Goal: Check status

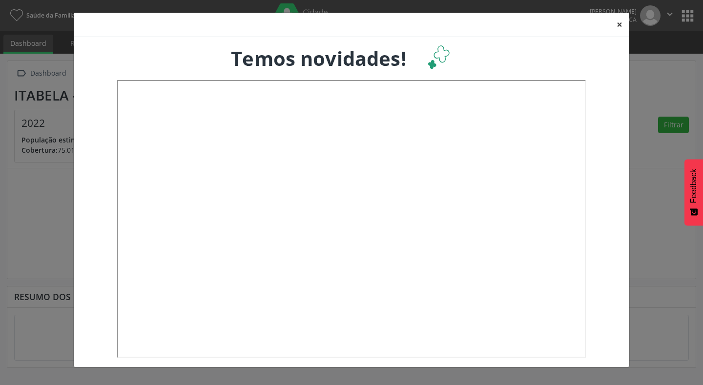
click at [620, 22] on button "×" at bounding box center [620, 25] width 20 height 24
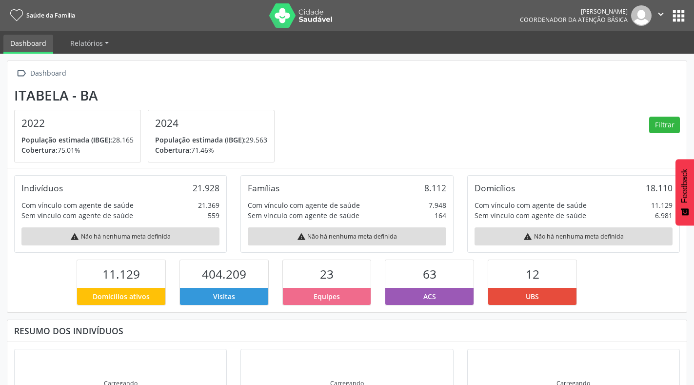
click at [685, 6] on div "[PERSON_NAME] Coordenador da Atenção Básica  Configurações Sair apps" at bounding box center [603, 15] width 167 height 20
click at [678, 16] on button "apps" at bounding box center [679, 15] width 17 height 17
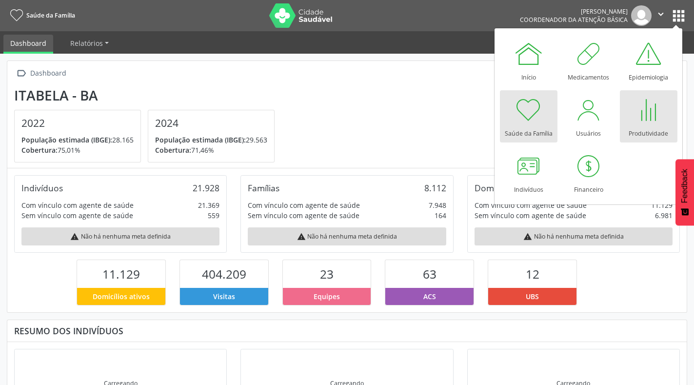
click at [648, 118] on div at bounding box center [648, 109] width 29 height 29
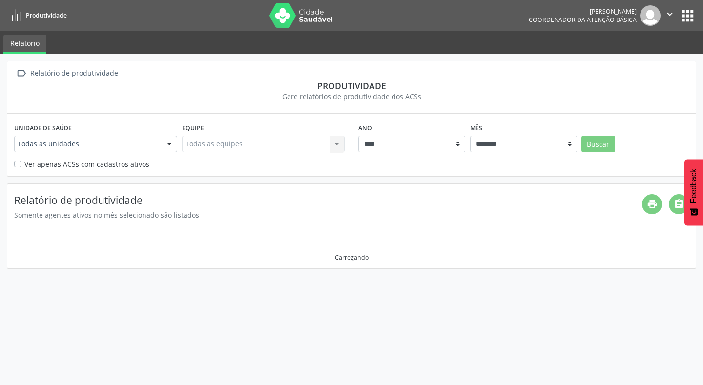
click at [169, 144] on div at bounding box center [169, 144] width 15 height 17
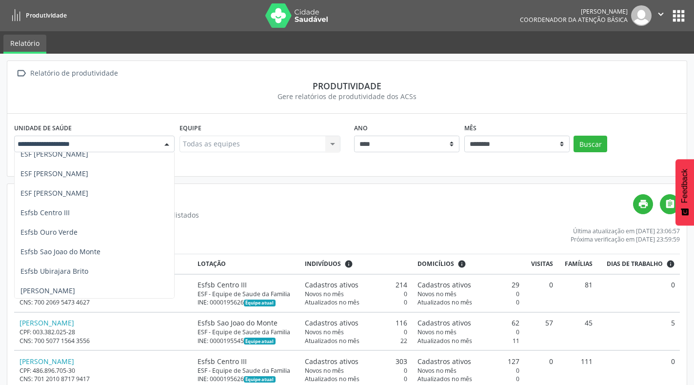
scroll to position [108, 0]
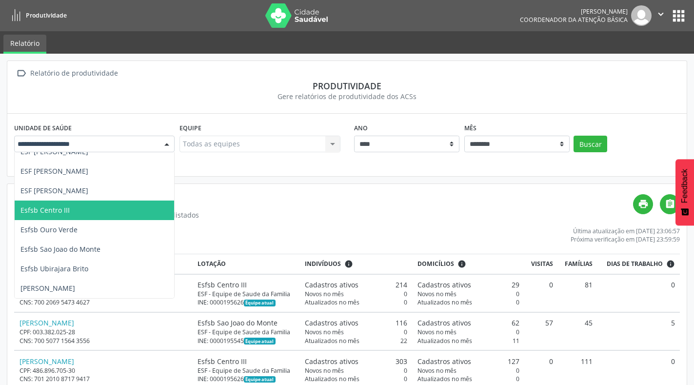
click at [75, 212] on span "Esfsb Centro III" at bounding box center [95, 211] width 160 height 20
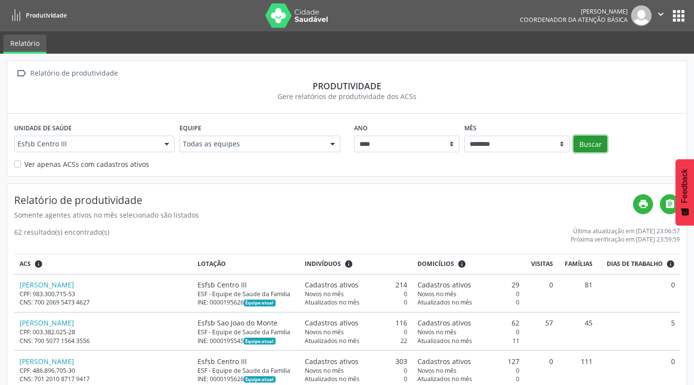
click at [590, 144] on button "Buscar" at bounding box center [591, 144] width 34 height 17
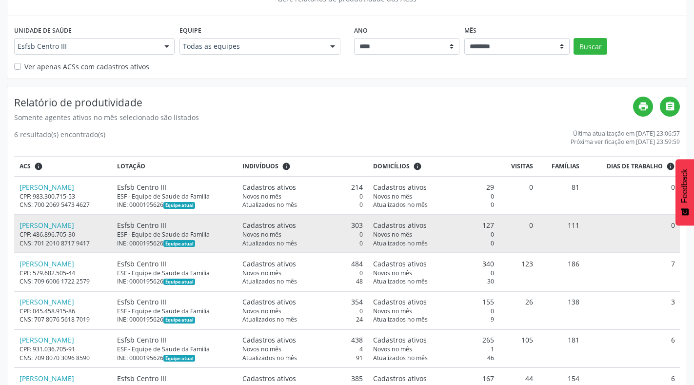
scroll to position [139, 0]
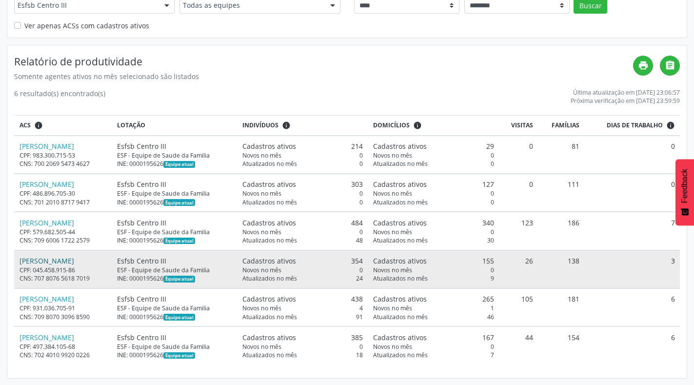
click at [74, 257] on link "[PERSON_NAME]" at bounding box center [47, 260] width 55 height 9
click at [66, 263] on link "[PERSON_NAME]" at bounding box center [47, 260] width 55 height 9
click at [194, 268] on div "ESF - Equipe de Saude da Familia" at bounding box center [174, 270] width 115 height 8
click at [36, 261] on link "[PERSON_NAME]" at bounding box center [47, 260] width 55 height 9
